Goal: Transaction & Acquisition: Purchase product/service

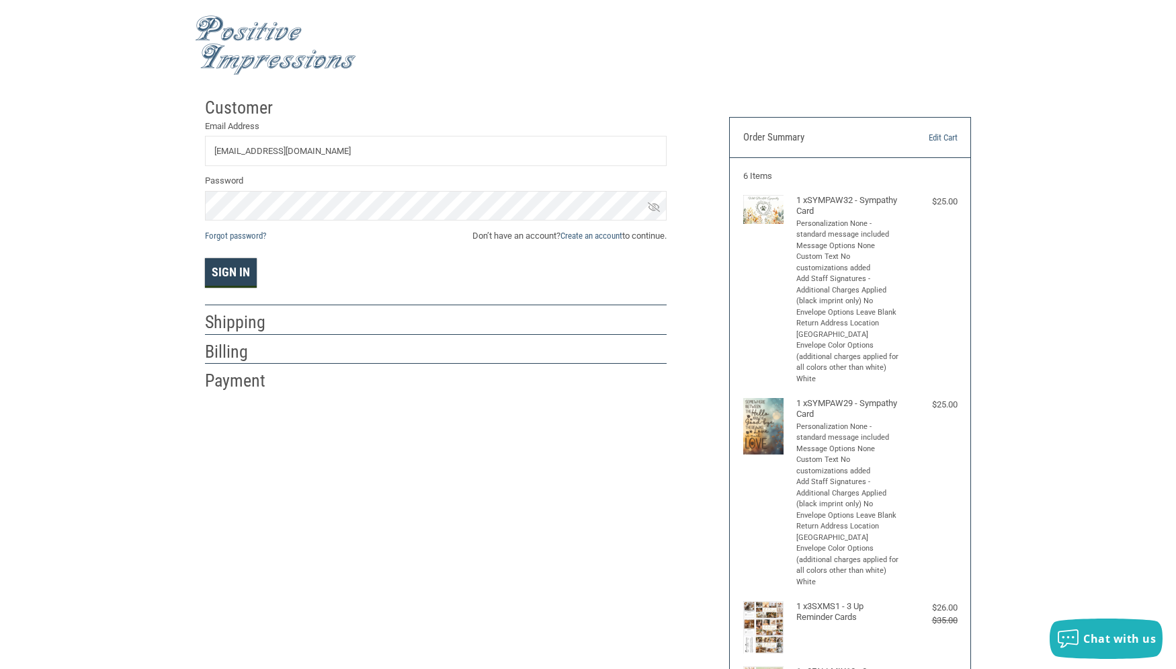
click at [253, 270] on button "Sign In" at bounding box center [231, 273] width 52 height 30
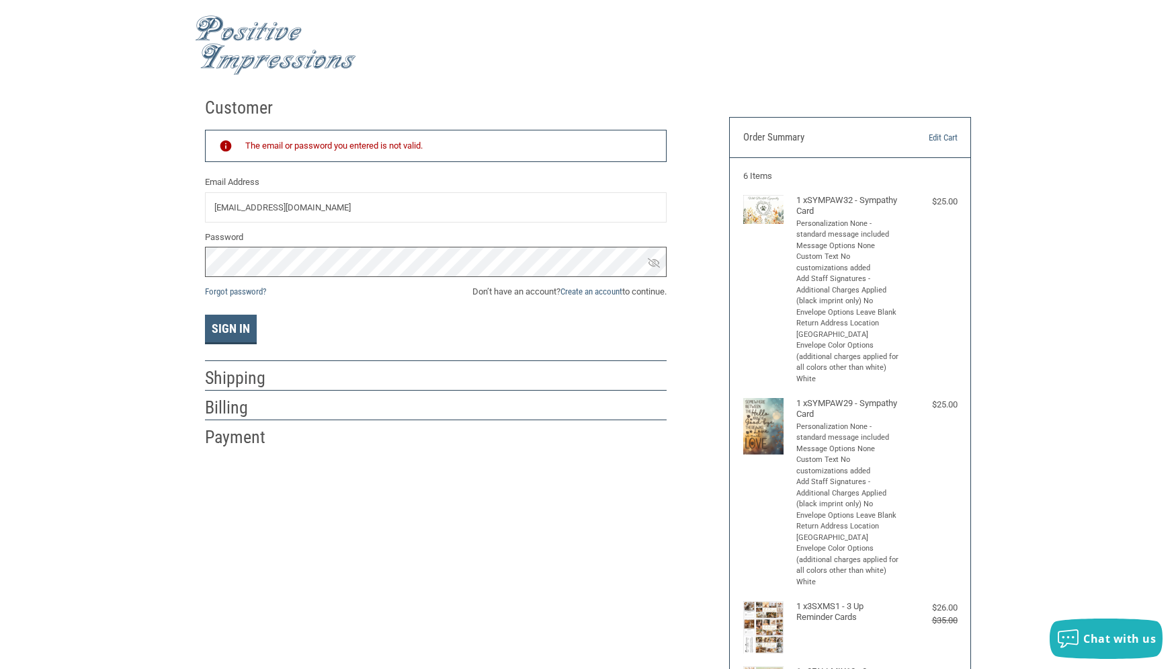
click at [205, 314] on button "Sign In" at bounding box center [231, 329] width 52 height 30
drag, startPoint x: 398, startPoint y: 205, endPoint x: -6, endPoint y: 254, distance: 406.8
click at [205, 222] on input "[EMAIL_ADDRESS][DOMAIN_NAME]" at bounding box center [436, 207] width 462 height 30
type input "A"
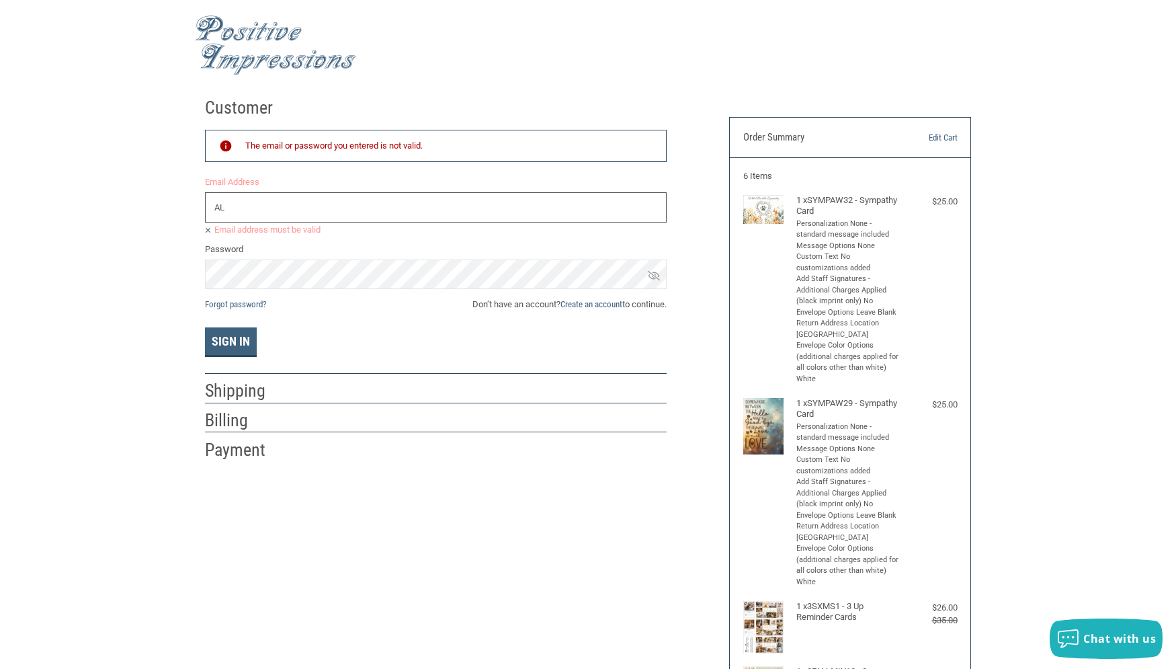
type input "A"
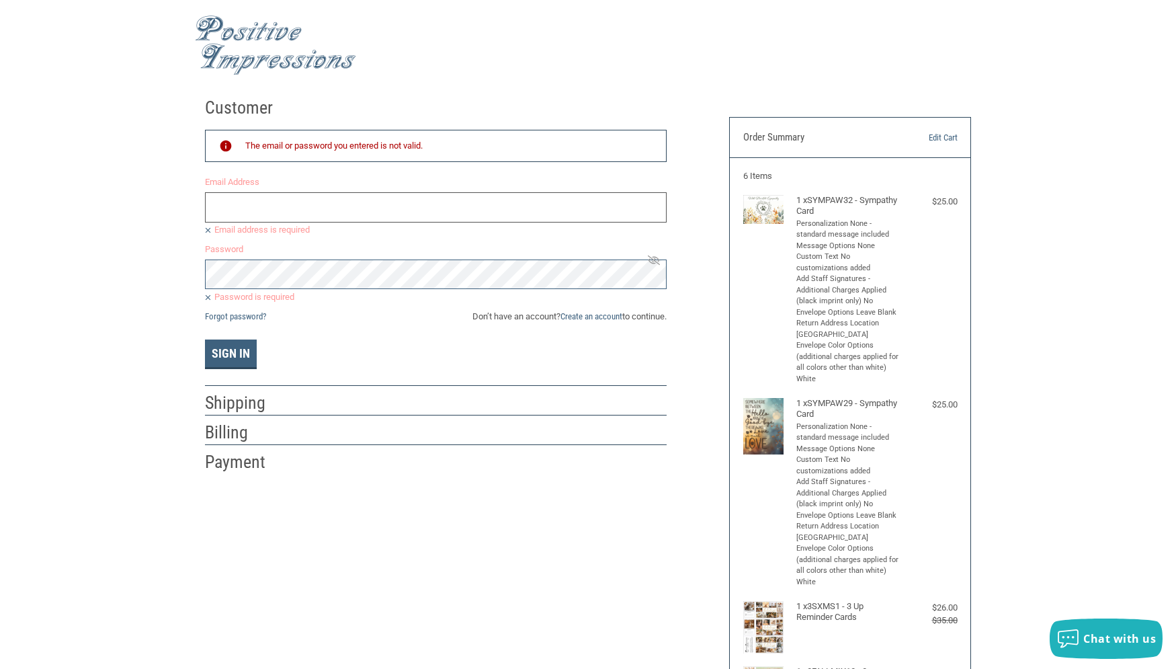
click at [261, 211] on input "Email Address" at bounding box center [436, 207] width 462 height 30
click at [312, 209] on input "Email Address" at bounding box center [436, 207] width 462 height 30
type input "A"
click at [243, 316] on link "Forgot password?" at bounding box center [235, 316] width 61 height 10
